Goal: Task Accomplishment & Management: Use online tool/utility

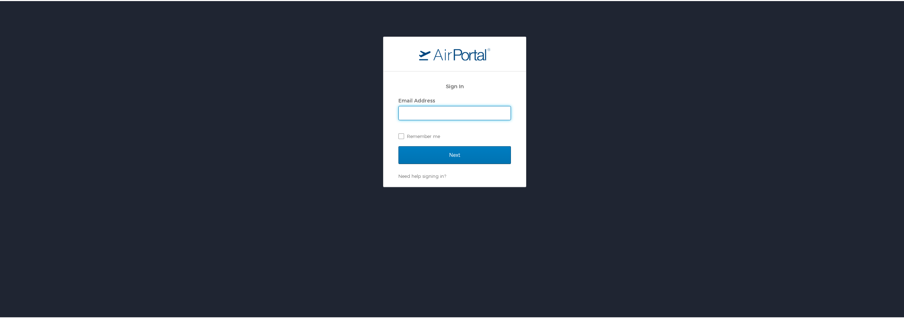
type input "[PERSON_NAME][EMAIL_ADDRESS][PERSON_NAME][DOMAIN_NAME]"
click at [438, 151] on input "Next" at bounding box center [455, 154] width 113 height 18
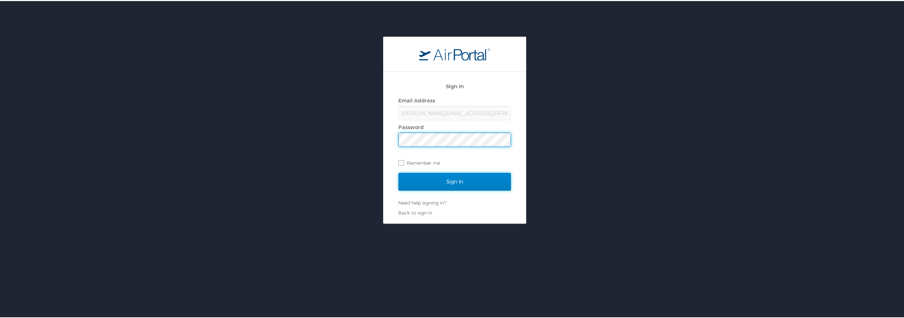
click at [438, 181] on input "Sign In" at bounding box center [455, 181] width 113 height 18
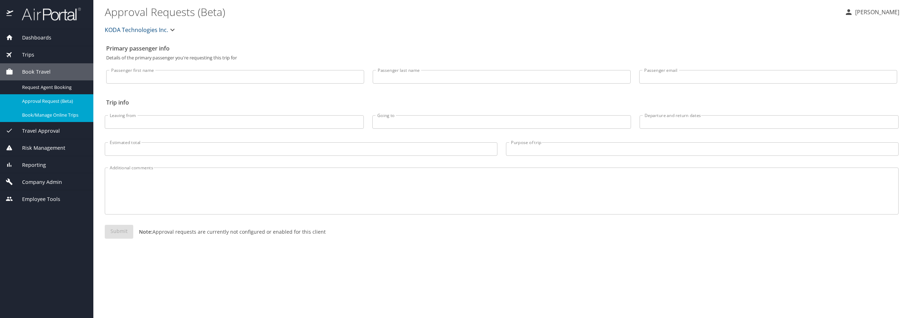
click at [63, 115] on span "Book/Manage Online Trips" at bounding box center [53, 115] width 63 height 7
